Goal: Task Accomplishment & Management: Manage account settings

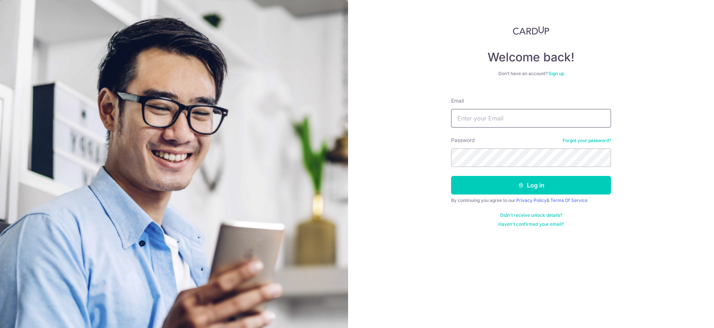
type input "[EMAIL_ADDRESS][DOMAIN_NAME]"
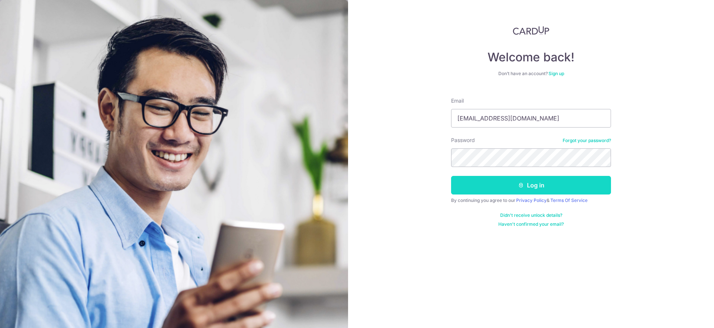
click at [541, 183] on button "Log in" at bounding box center [531, 185] width 160 height 19
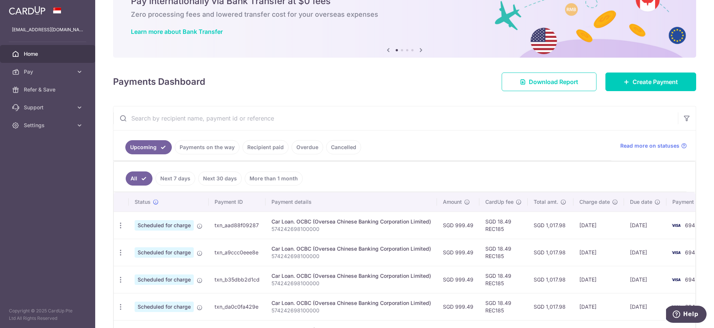
scroll to position [70, 0]
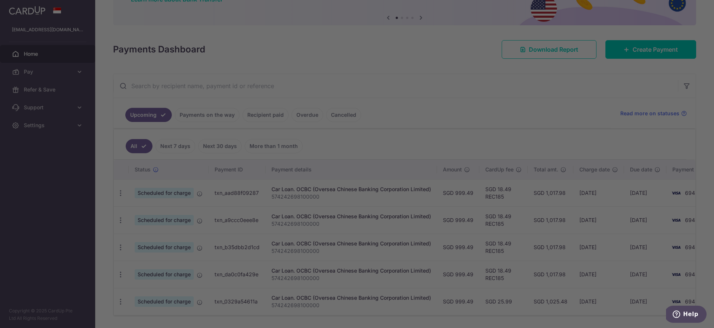
click at [262, 117] on div at bounding box center [360, 165] width 721 height 331
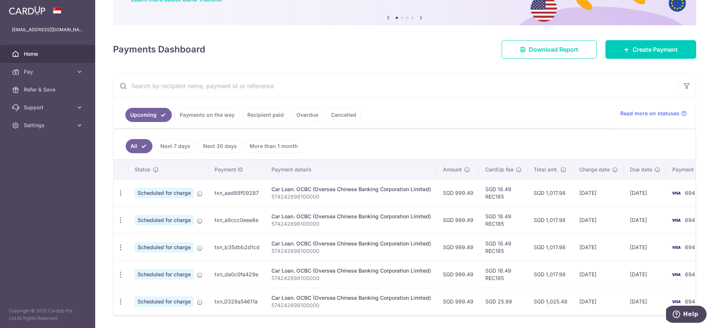
click at [272, 116] on link "Recipient paid" at bounding box center [265, 115] width 46 height 14
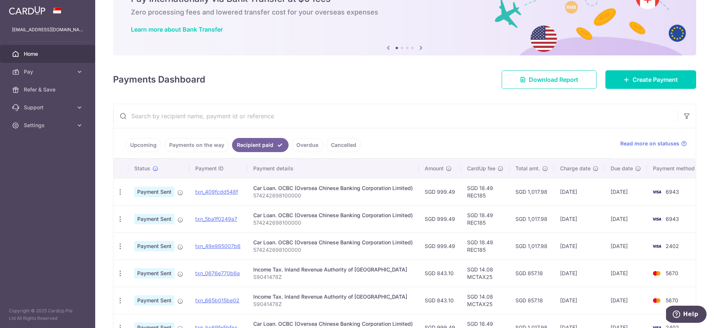
scroll to position [75, 0]
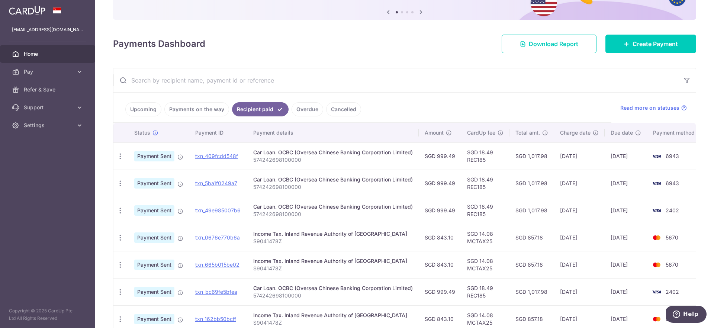
click at [204, 110] on link "Payments on the way" at bounding box center [196, 109] width 65 height 14
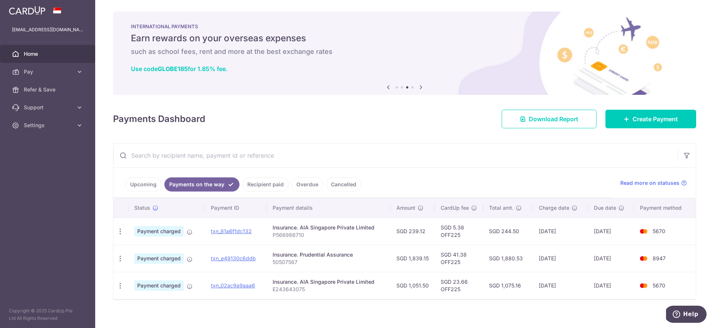
scroll to position [0, 0]
